Goal: Information Seeking & Learning: Learn about a topic

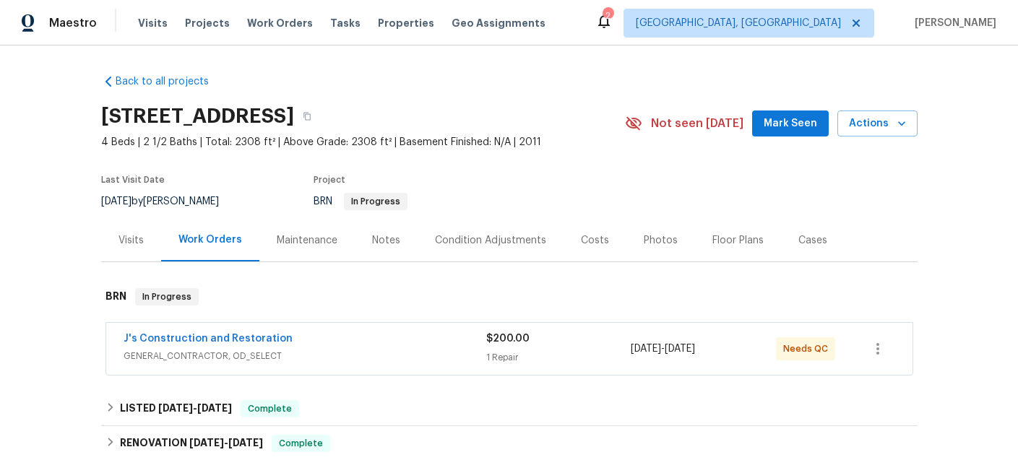
click at [328, 355] on span "GENERAL_CONTRACTOR, OD_SELECT" at bounding box center [305, 356] width 363 height 14
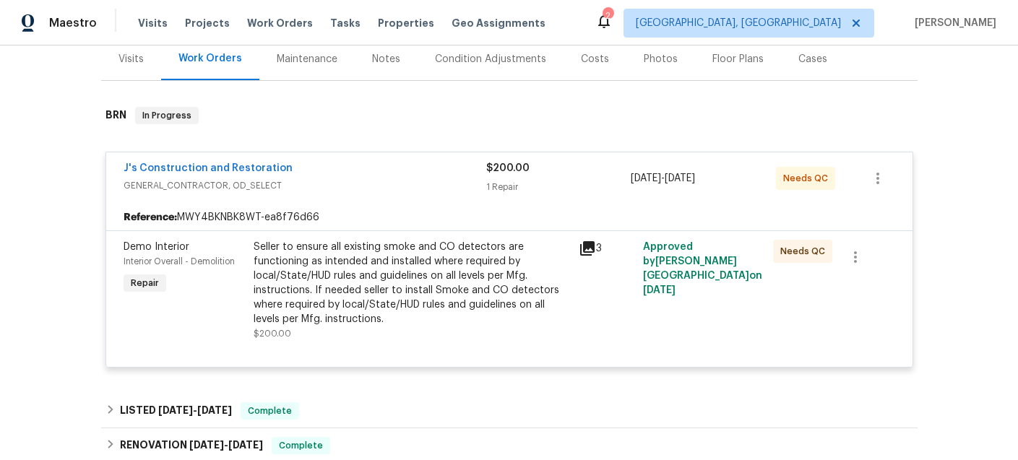
scroll to position [191, 0]
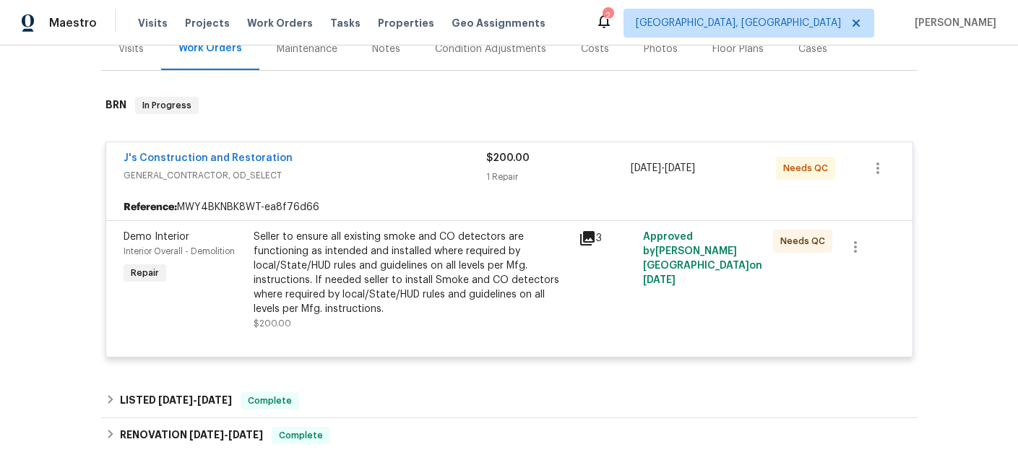
click at [584, 236] on icon at bounding box center [587, 238] width 14 height 14
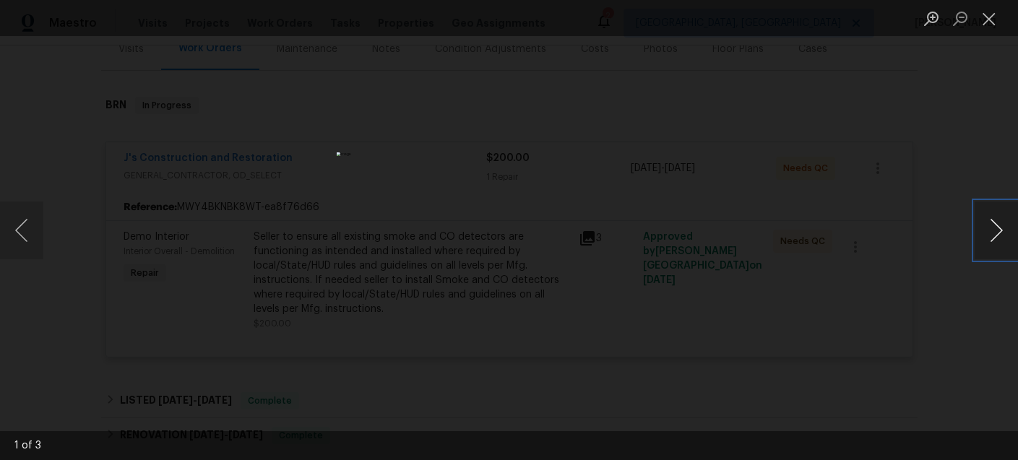
click at [993, 230] on button "Next image" at bounding box center [996, 231] width 43 height 58
click at [484, 232] on img "Lightbox" at bounding box center [509, 230] width 345 height 156
click at [621, 229] on img "Lightbox" at bounding box center [671, 226] width 694 height 314
click at [993, 226] on button "Next image" at bounding box center [996, 231] width 43 height 58
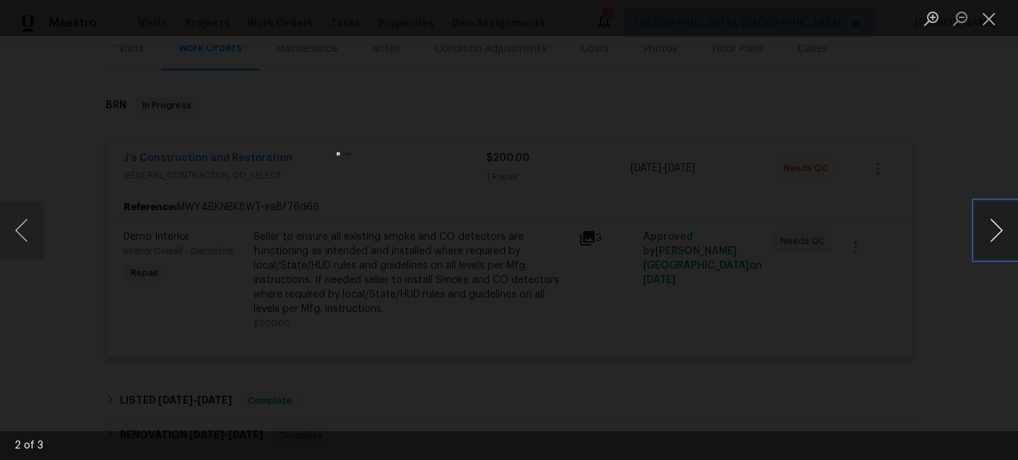
click at [976, 225] on button "Next image" at bounding box center [996, 231] width 43 height 58
click at [983, 226] on button "Next image" at bounding box center [996, 231] width 43 height 58
click at [982, 226] on button "Next image" at bounding box center [996, 231] width 43 height 58
click at [983, 226] on button "Next image" at bounding box center [996, 231] width 43 height 58
click at [984, 18] on button "Close lightbox" at bounding box center [989, 18] width 29 height 25
